Goal: Information Seeking & Learning: Learn about a topic

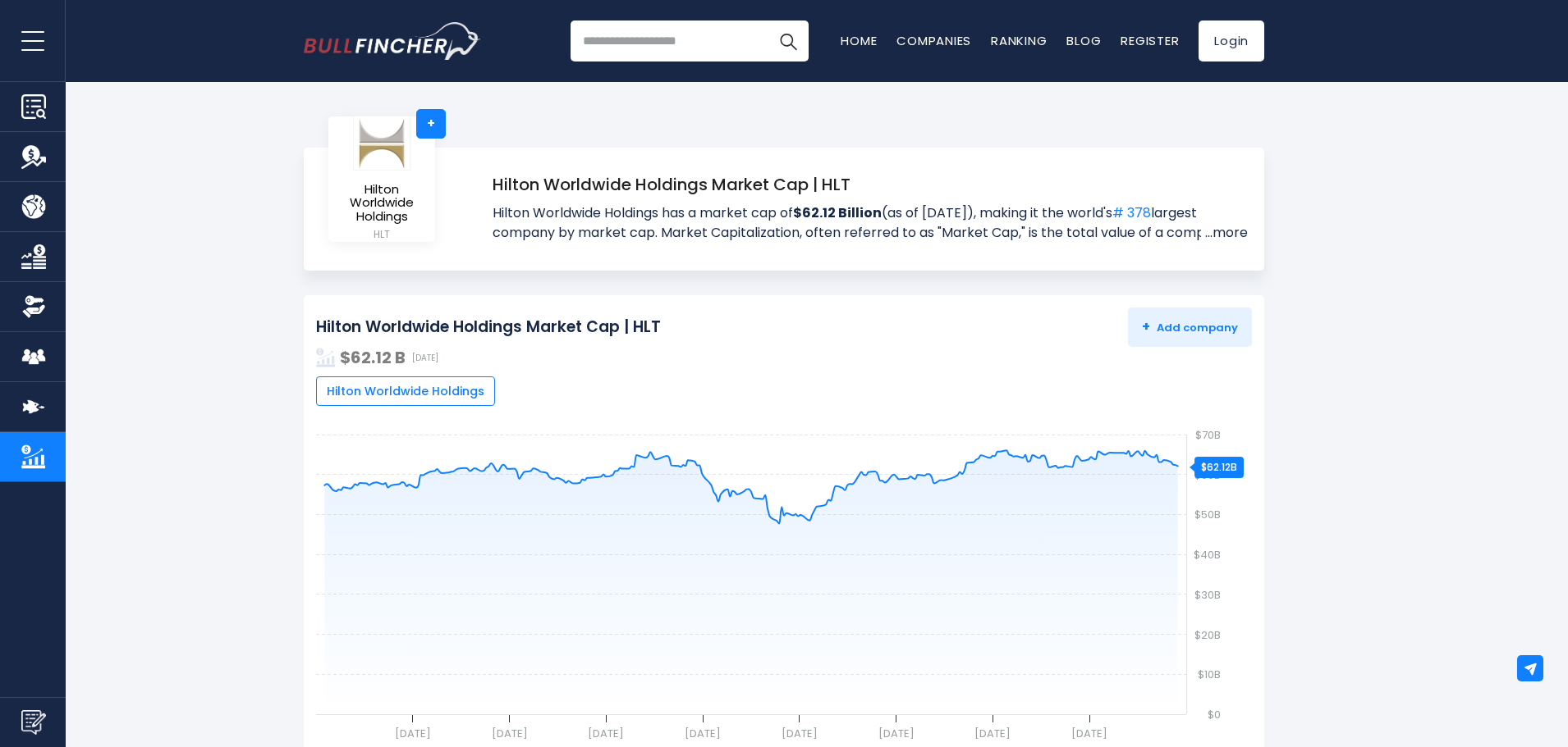
click at [1228, 237] on link "...more" at bounding box center [1224, 232] width 46 height 20
click at [997, 35] on link "Ranking" at bounding box center [1018, 41] width 56 height 17
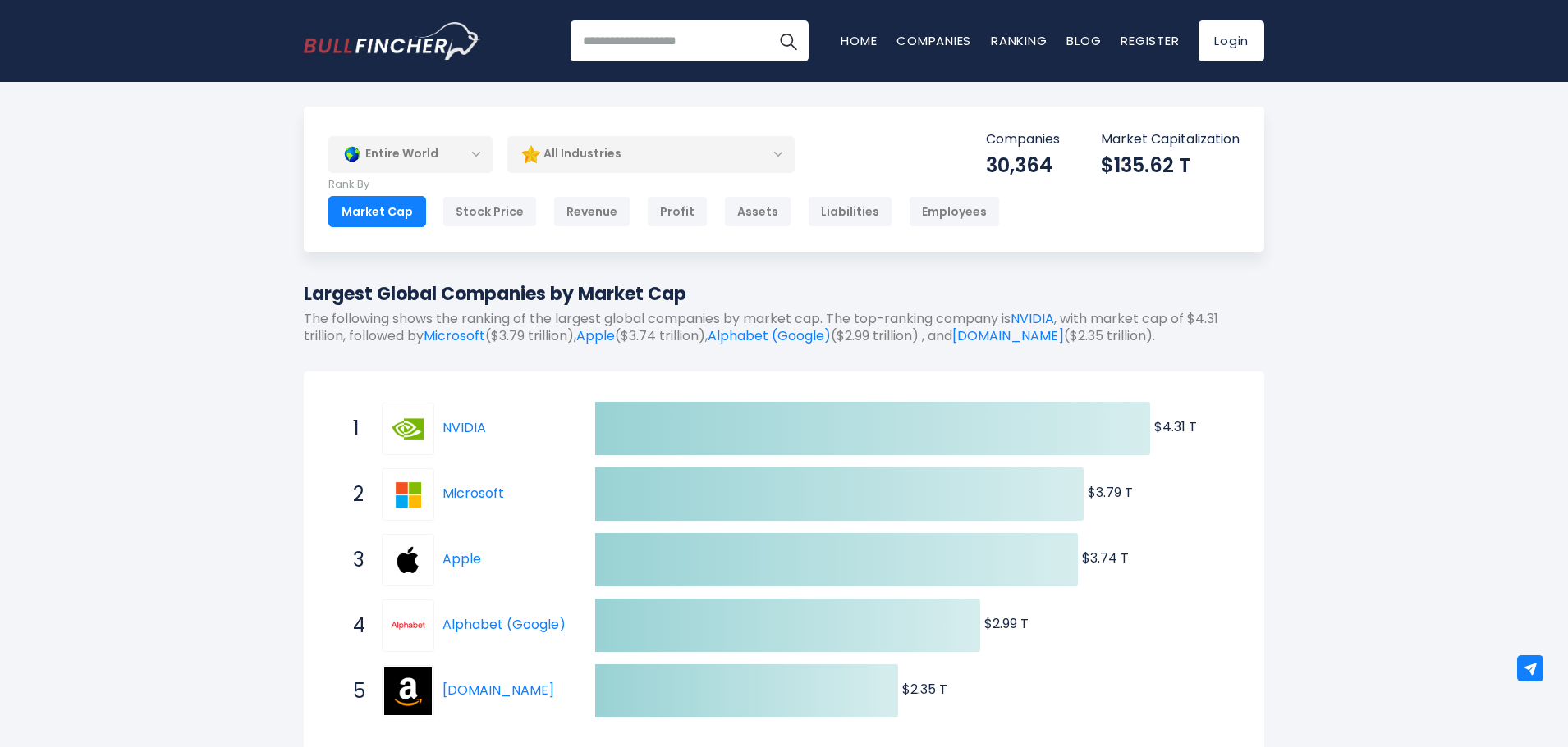
click at [637, 150] on div "All Industries" at bounding box center [651, 155] width 287 height 38
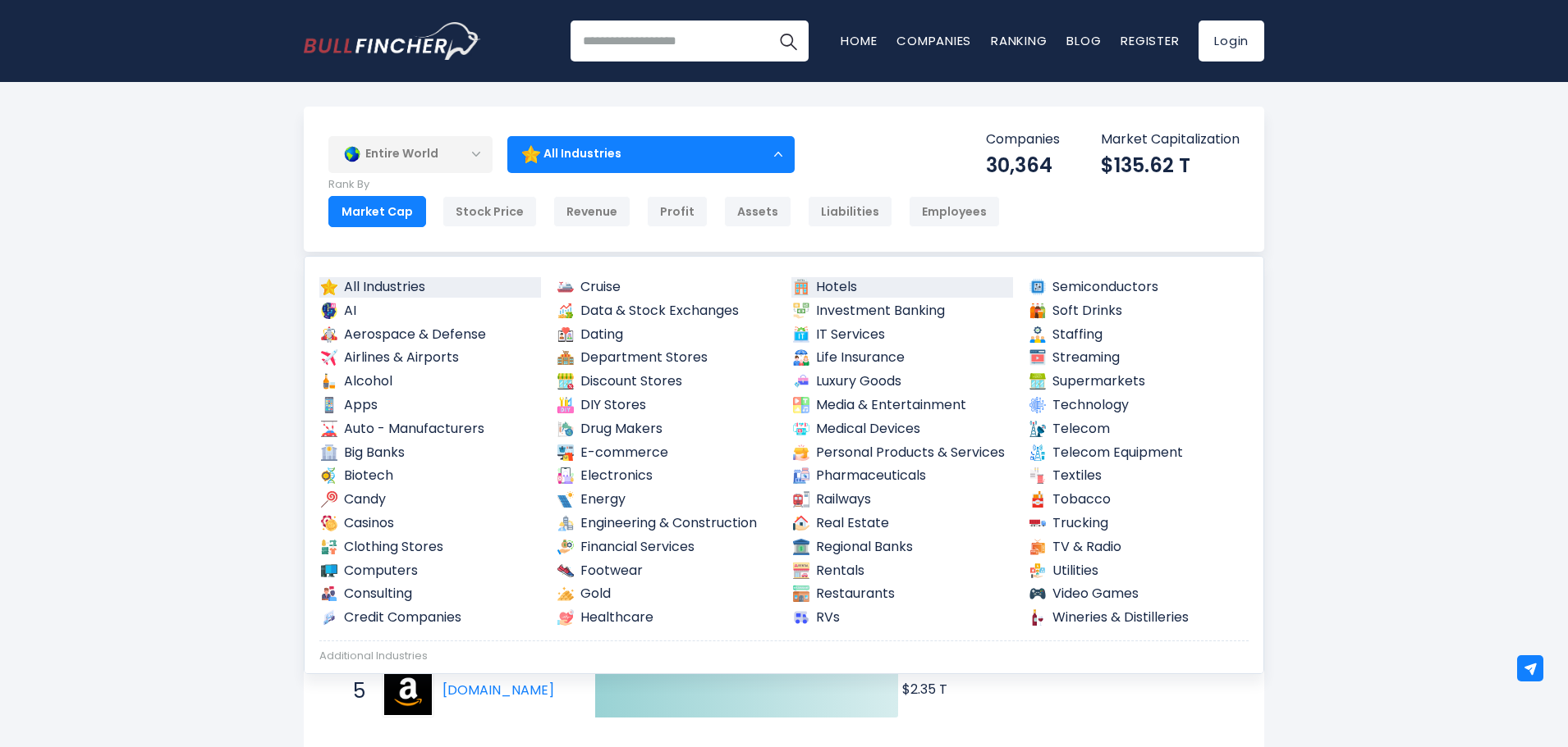
click at [840, 283] on link "Hotels" at bounding box center [902, 287] width 222 height 21
